Goal: Information Seeking & Learning: Check status

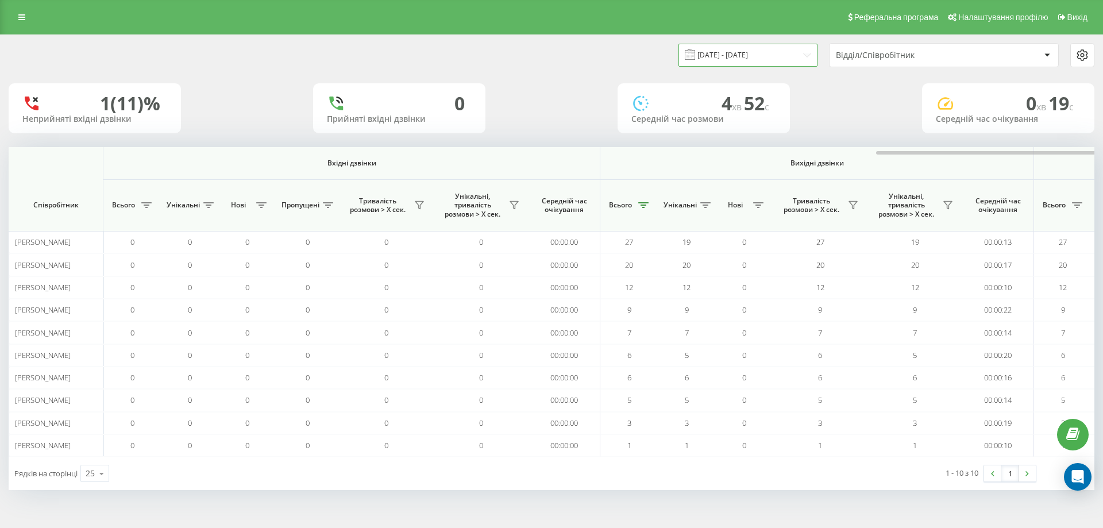
click at [771, 59] on input "19.08.2025 - 19.08.2025" at bounding box center [747, 55] width 139 height 22
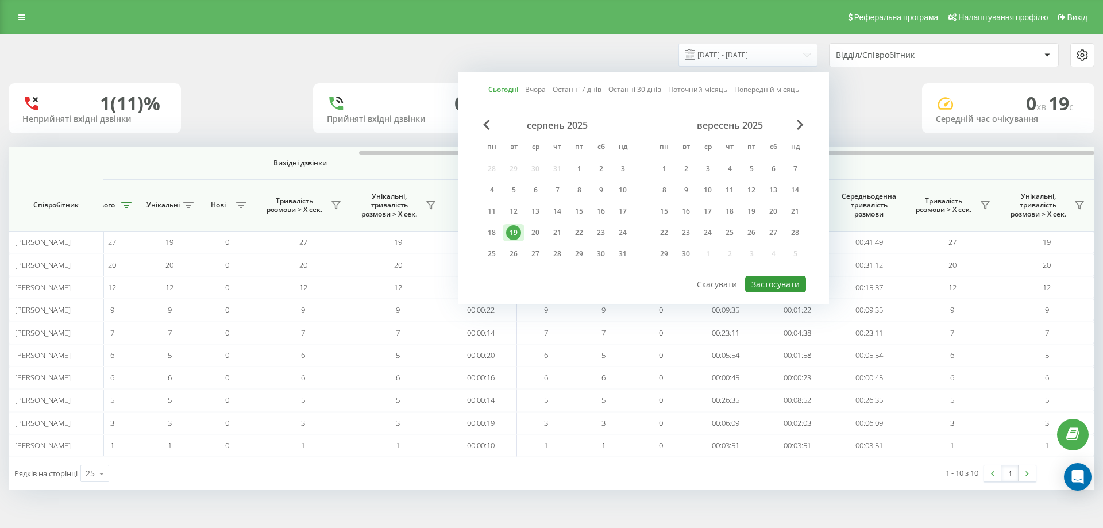
click at [788, 284] on button "Застосувати" at bounding box center [775, 284] width 61 height 17
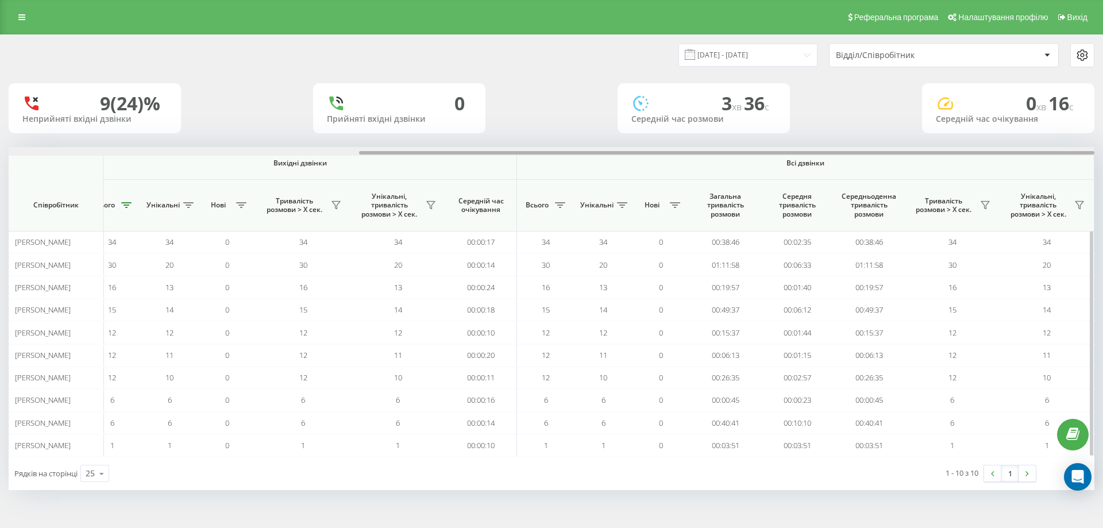
drag, startPoint x: 343, startPoint y: 151, endPoint x: 1018, endPoint y: 219, distance: 678.9
click at [1102, 163] on div "19.08.2025 - 19.08.2025 Відділ/Співробітник 9 (24)% Неприйняті вхідні дзвінки 0…" at bounding box center [551, 273] width 1103 height 478
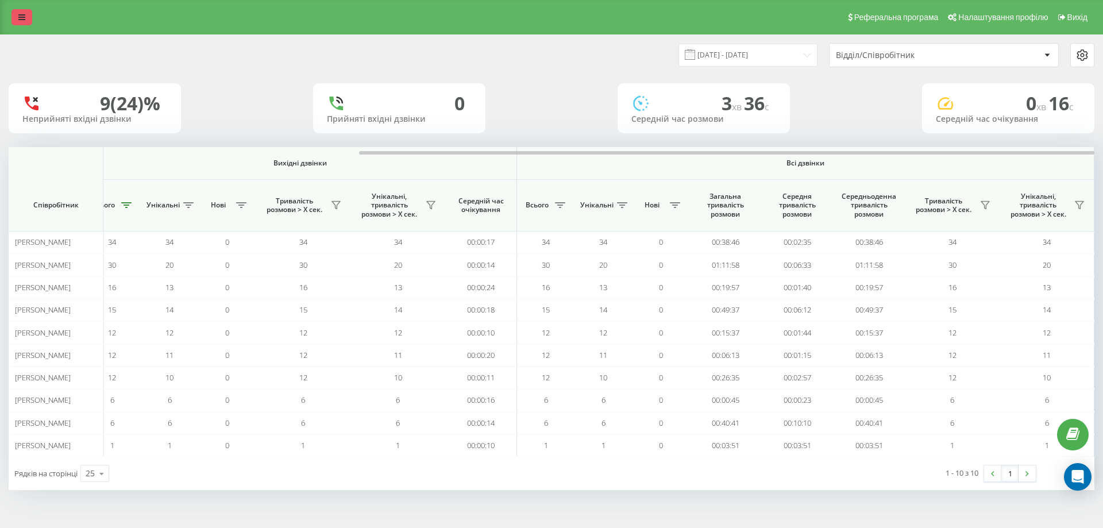
click at [25, 24] on link at bounding box center [21, 17] width 21 height 16
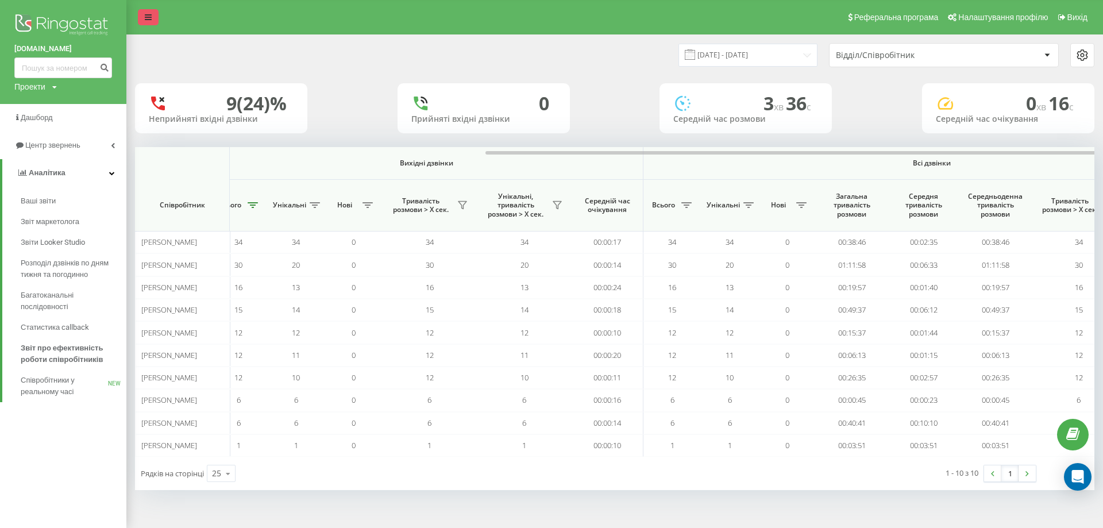
click at [146, 14] on icon at bounding box center [148, 17] width 7 height 8
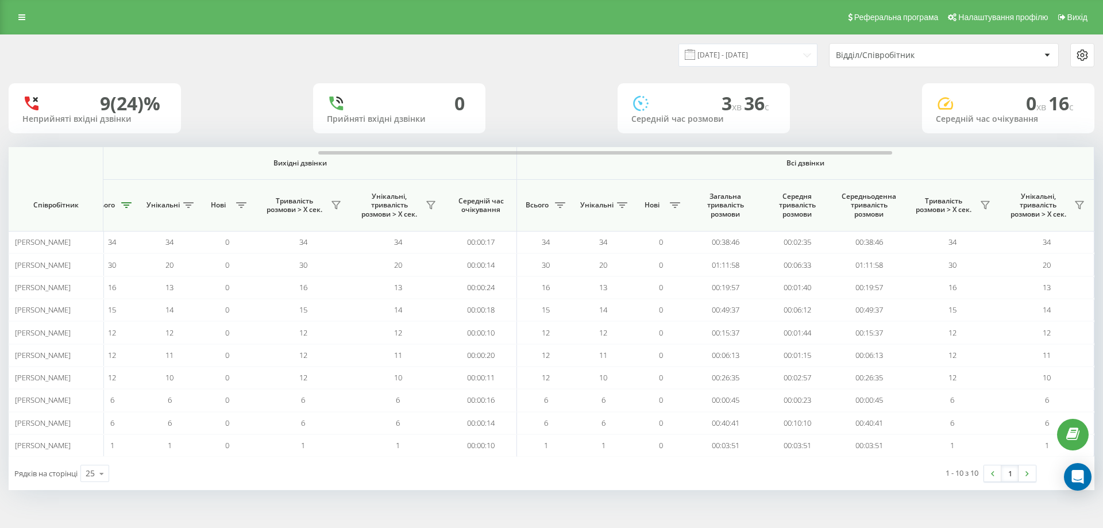
click at [873, 58] on div "Відділ/Співробітник" at bounding box center [904, 56] width 137 height 10
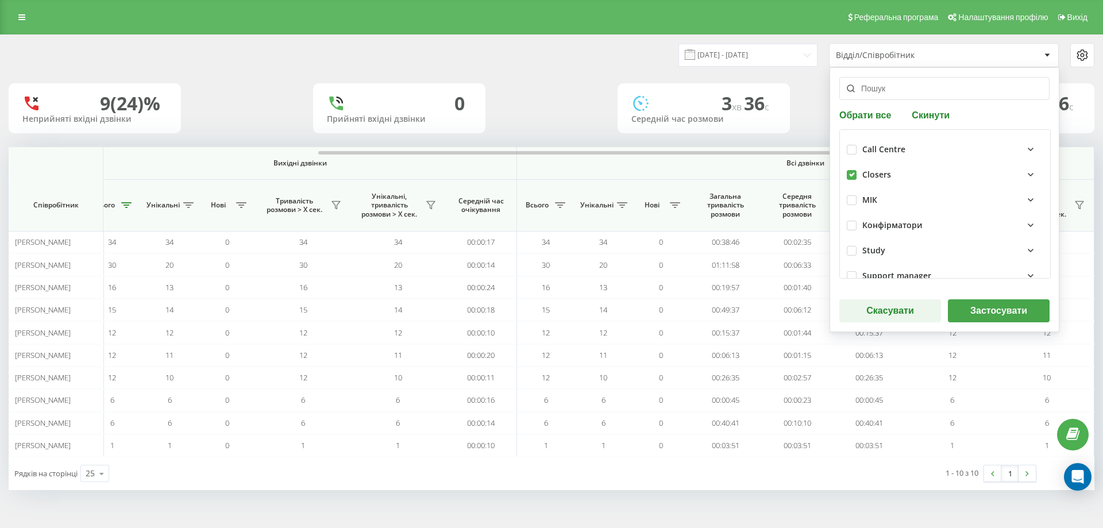
click at [987, 315] on button "Застосувати" at bounding box center [999, 310] width 102 height 23
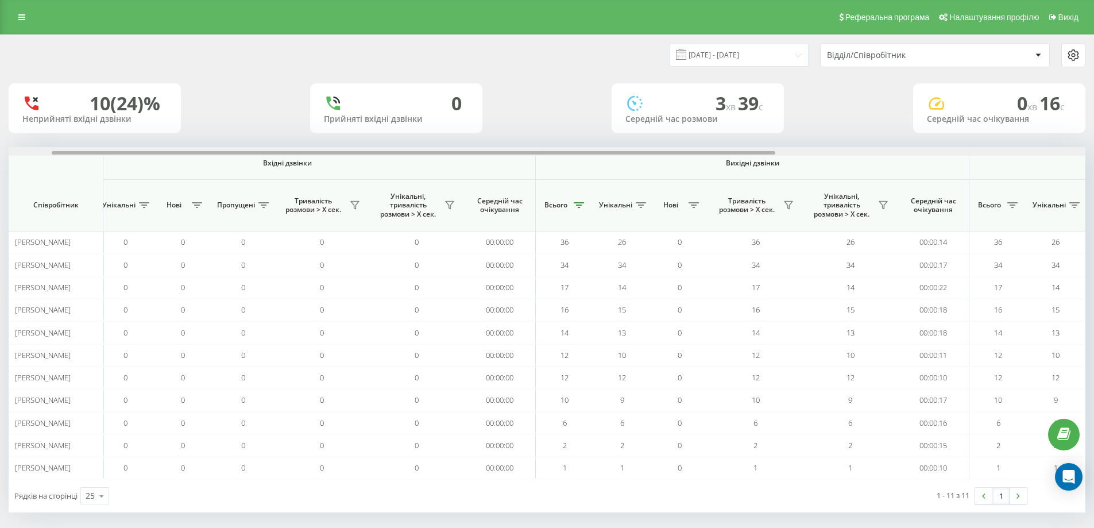
scroll to position [0, 526]
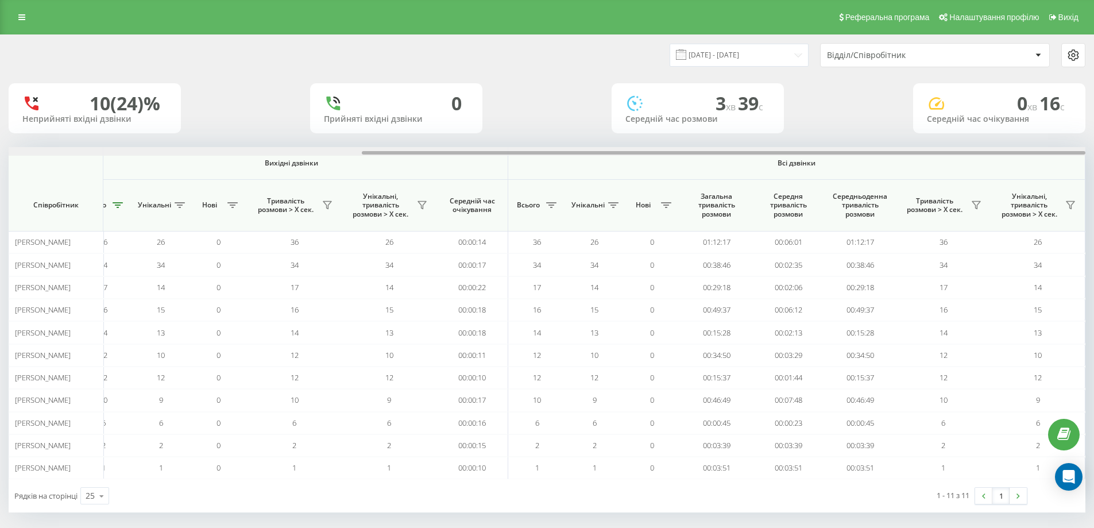
drag, startPoint x: 299, startPoint y: 155, endPoint x: 889, endPoint y: 194, distance: 591.8
click at [890, 168] on div "Вхідні дзвінки Вихідні дзвінки Всі дзвінки Співробітник Всього Унікальні Нові П…" at bounding box center [547, 313] width 1077 height 332
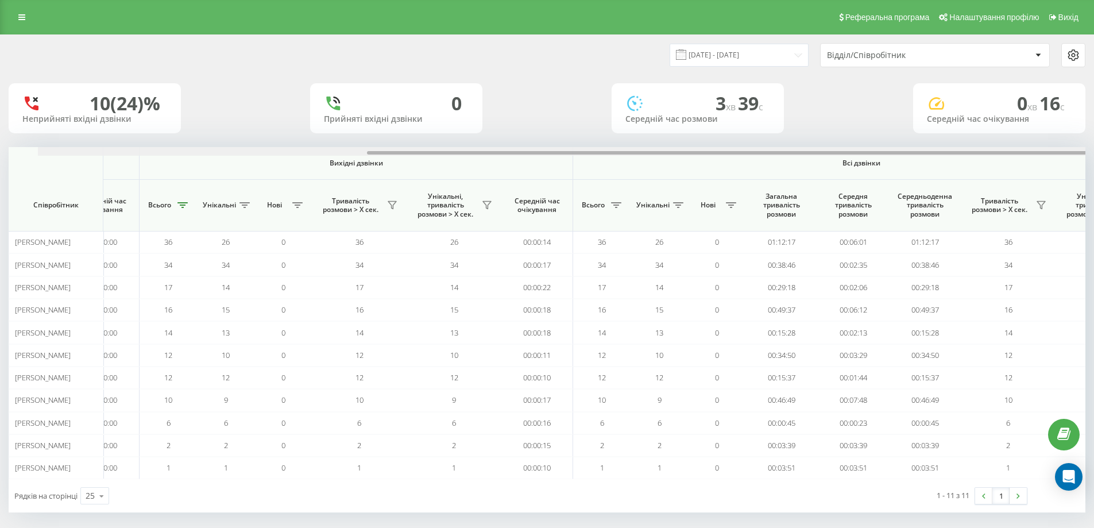
scroll to position [0, 0]
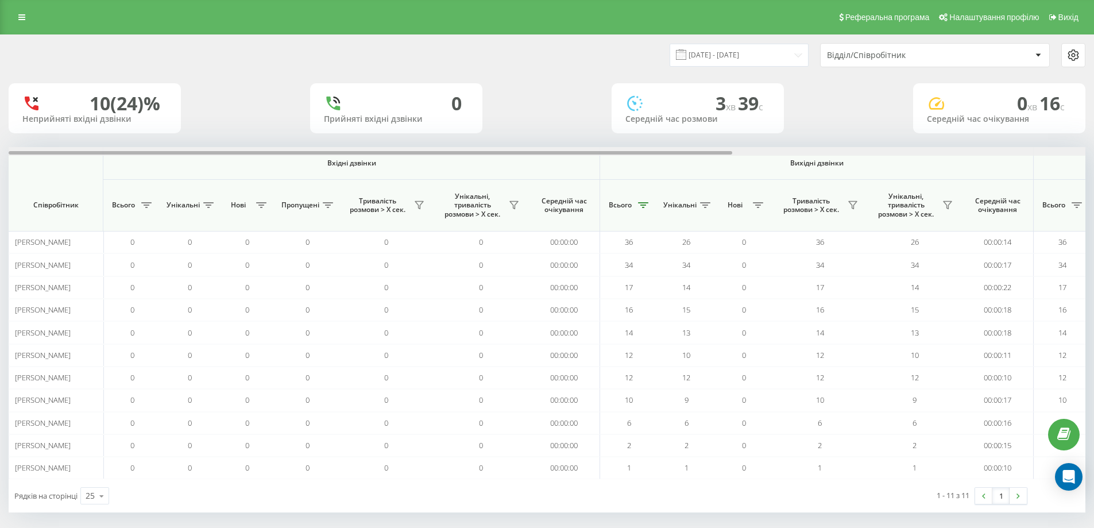
drag, startPoint x: 798, startPoint y: 152, endPoint x: 258, endPoint y: 104, distance: 541.5
click at [221, 116] on div "19.08.2025 - 19.08.2025 Відділ/Співробітник 10 (24)% Неприйняті вхідні дзвінки …" at bounding box center [547, 273] width 1077 height 477
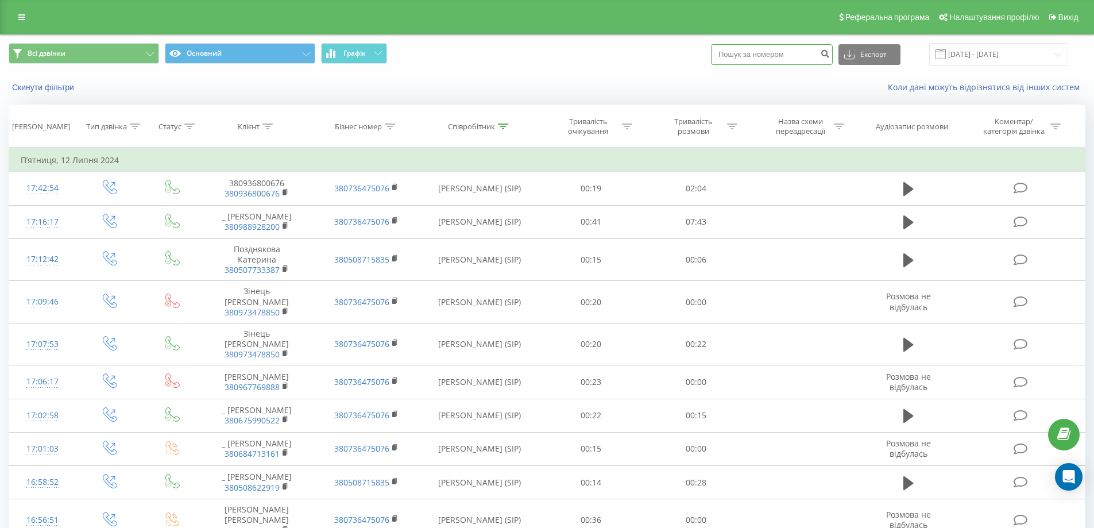
click at [787, 56] on input at bounding box center [772, 54] width 122 height 21
paste input "380969205746"
type input "380969205746"
click at [830, 56] on icon "submit" at bounding box center [825, 52] width 10 height 7
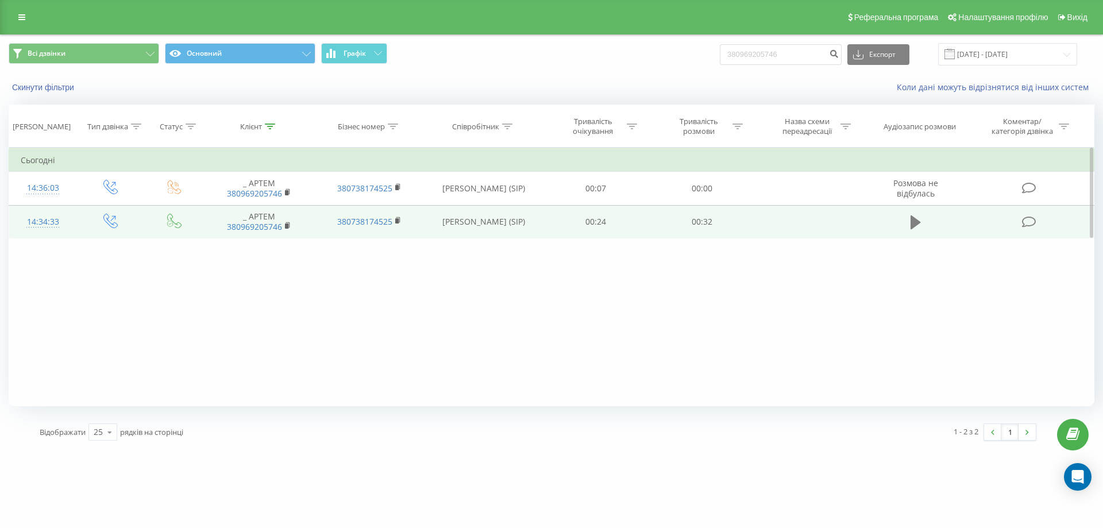
click at [915, 221] on icon at bounding box center [915, 222] width 10 height 14
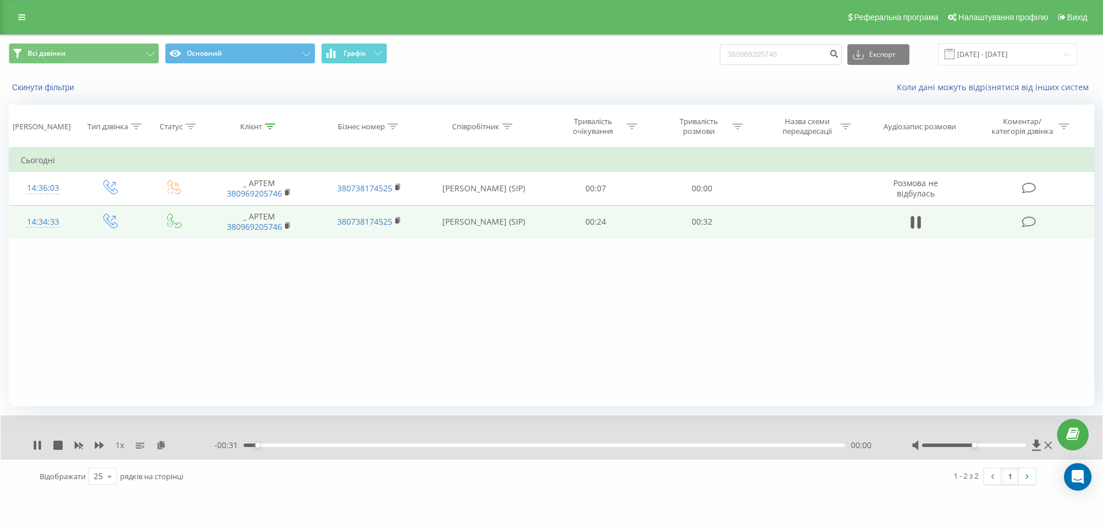
click at [329, 445] on div "00:00" at bounding box center [544, 444] width 601 height 3
drag, startPoint x: 982, startPoint y: 442, endPoint x: 993, endPoint y: 443, distance: 11.5
click at [990, 442] on div at bounding box center [983, 444] width 143 height 11
drag, startPoint x: 997, startPoint y: 444, endPoint x: 1004, endPoint y: 444, distance: 7.5
click at [1004, 444] on div at bounding box center [974, 444] width 105 height 3
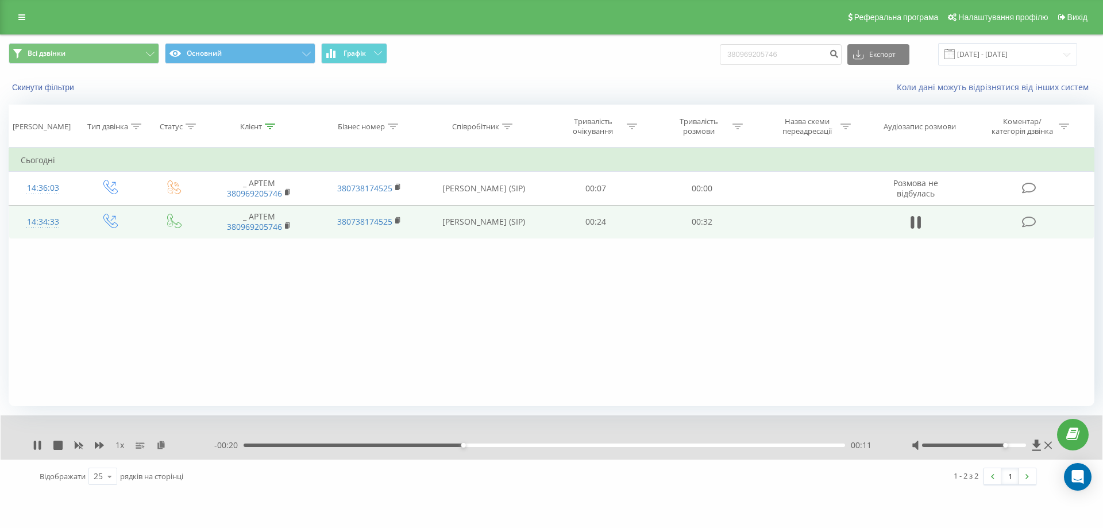
click at [549, 443] on div "- 00:20 00:11 00:11" at bounding box center [548, 444] width 669 height 11
click at [557, 443] on div "- 00:19 00:11 00:11" at bounding box center [548, 444] width 669 height 11
click at [562, 447] on div "00:16" at bounding box center [544, 444] width 601 height 3
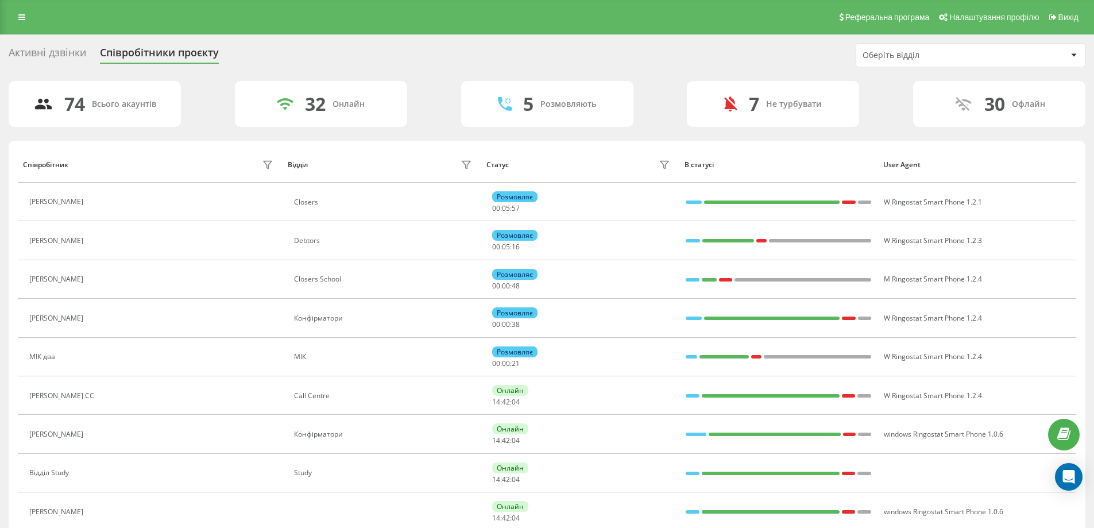
click at [907, 63] on div "Оберіть відділ" at bounding box center [970, 55] width 229 height 23
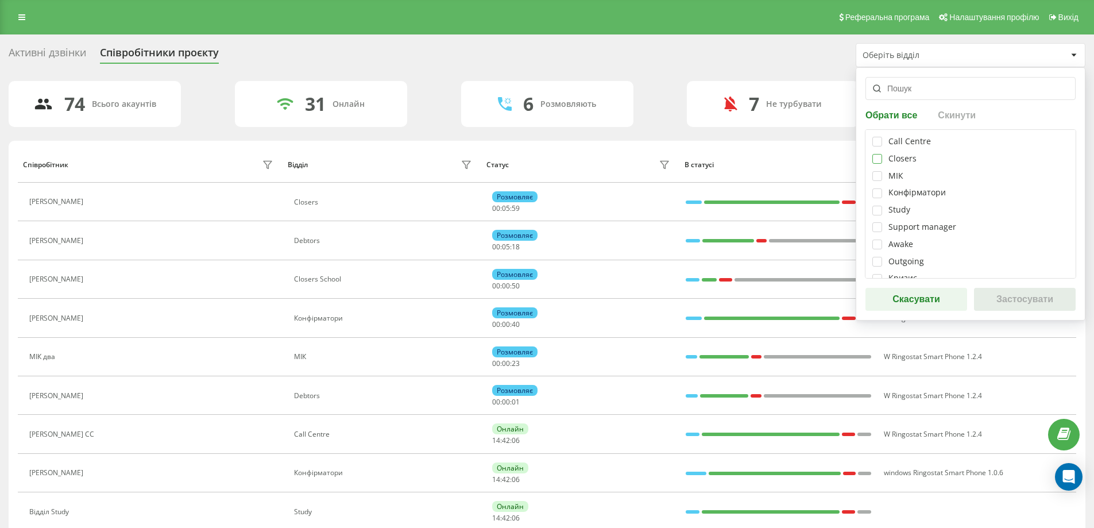
click at [878, 154] on label at bounding box center [877, 154] width 10 height 0
checkbox input "true"
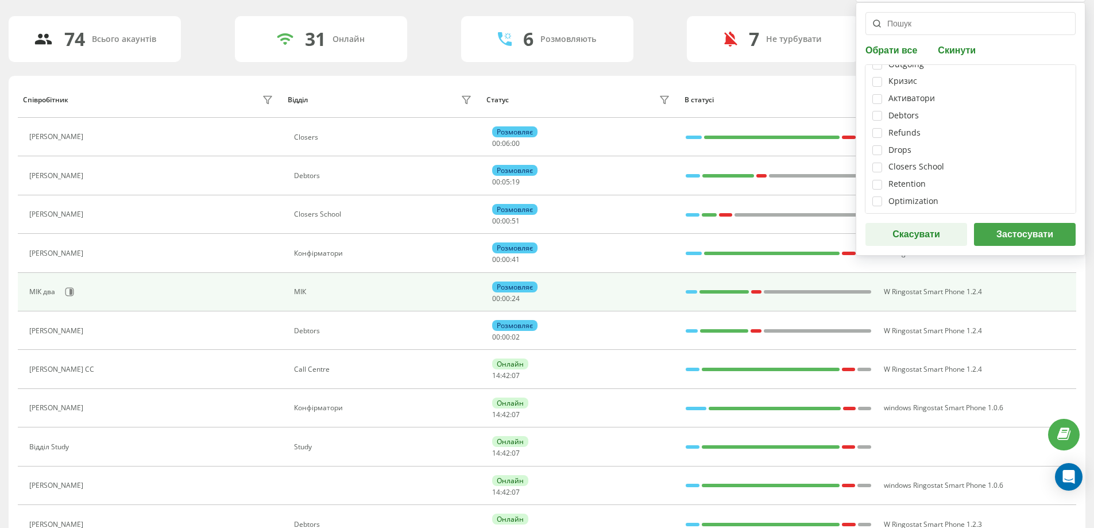
scroll to position [172, 0]
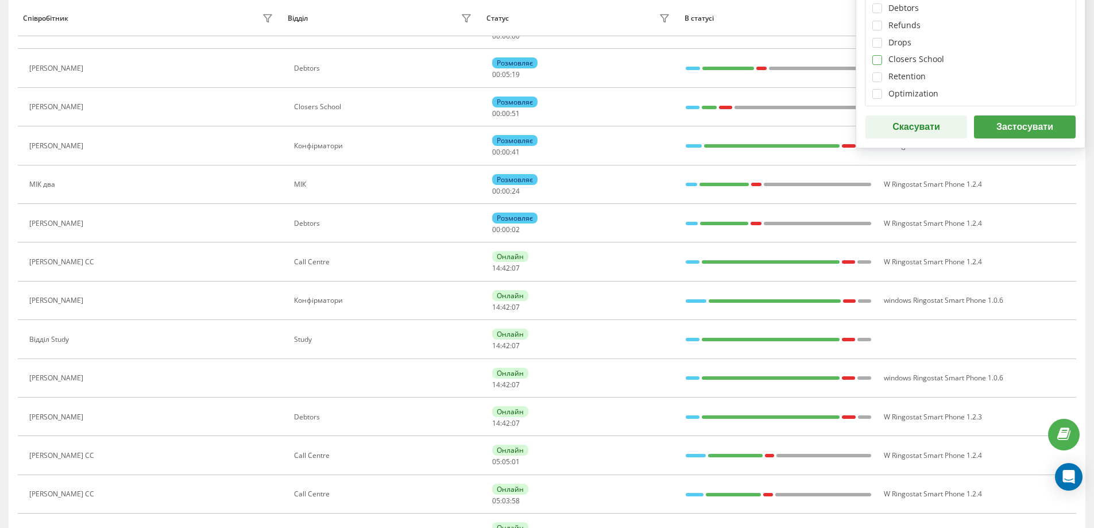
click at [877, 55] on label at bounding box center [877, 55] width 10 height 0
checkbox input "true"
click at [1026, 130] on button "Застосувати" at bounding box center [1025, 126] width 102 height 23
